Goal: Transaction & Acquisition: Purchase product/service

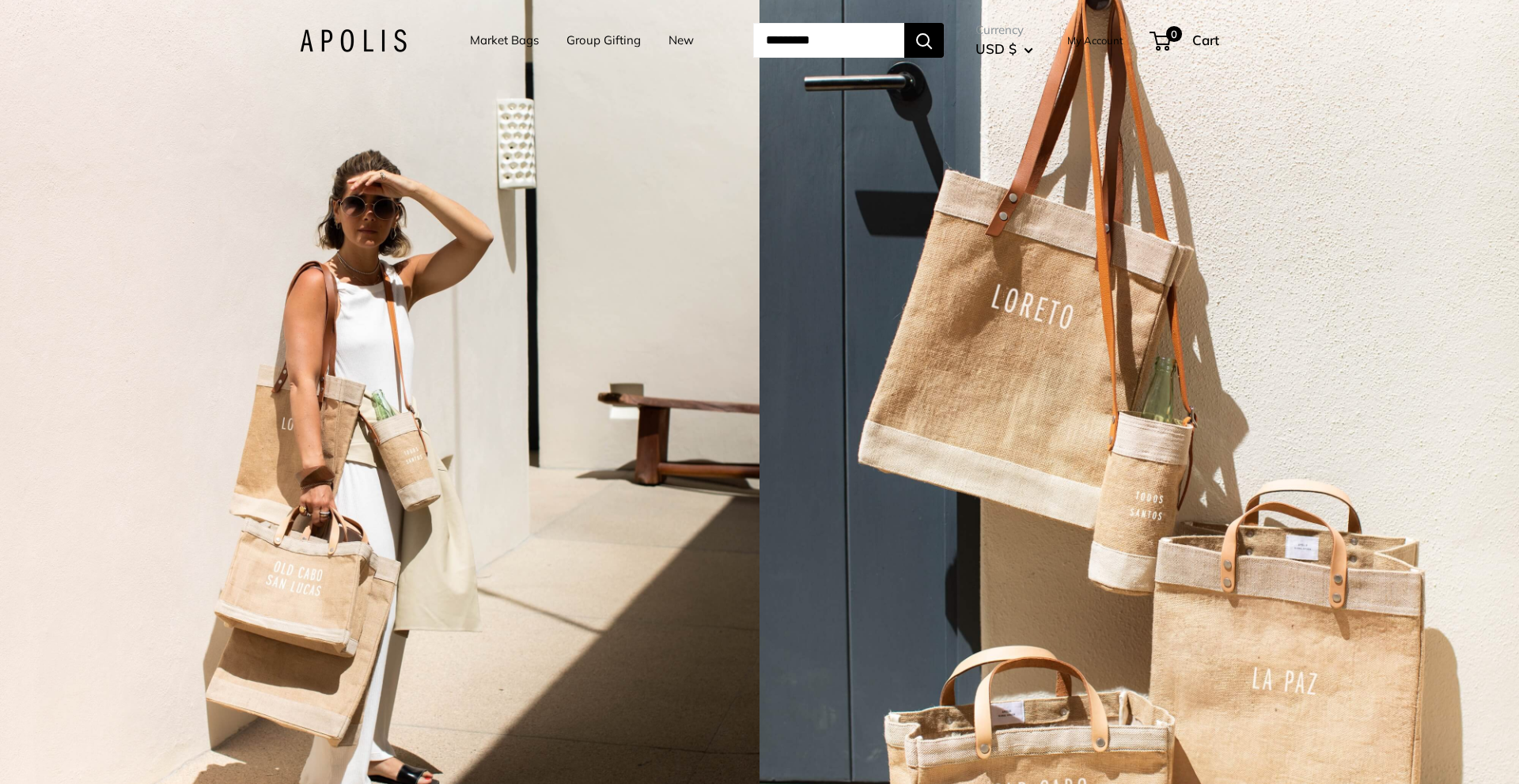
click at [492, 41] on link "Market Bags" at bounding box center [504, 40] width 69 height 23
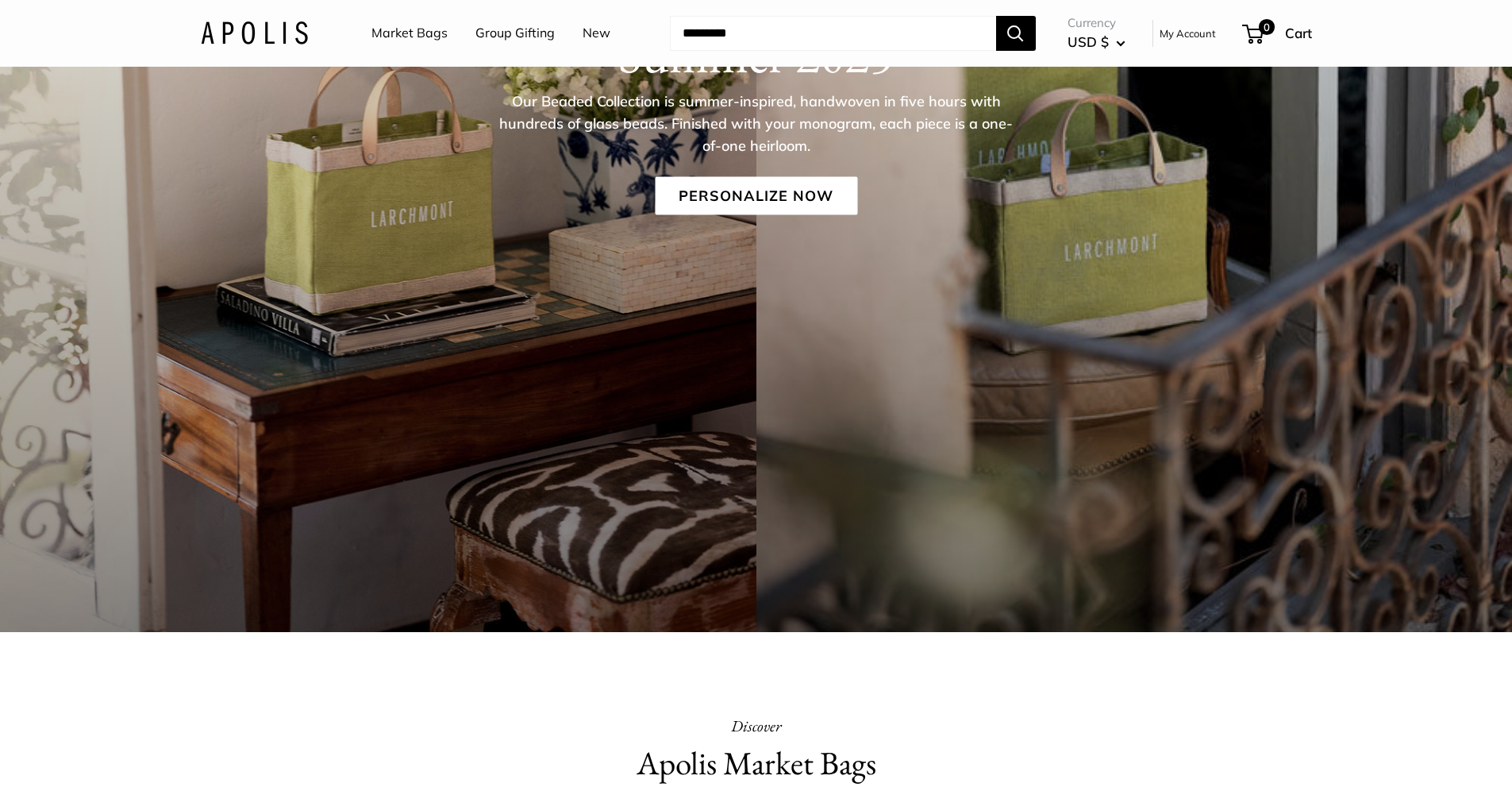
scroll to position [79, 0]
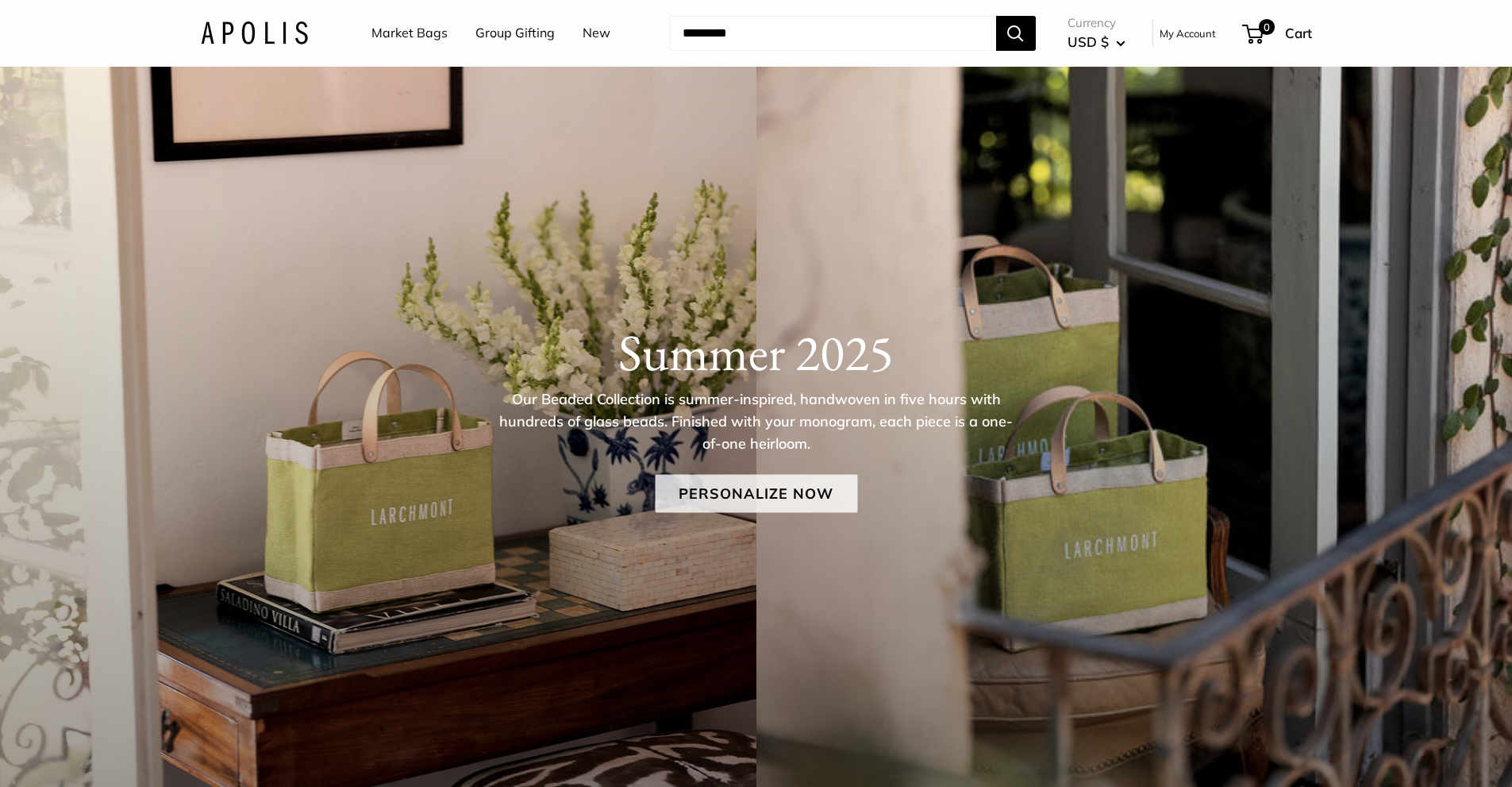
click at [801, 495] on link "Personalize Now" at bounding box center [756, 492] width 203 height 38
